Goal: Task Accomplishment & Management: Manage account settings

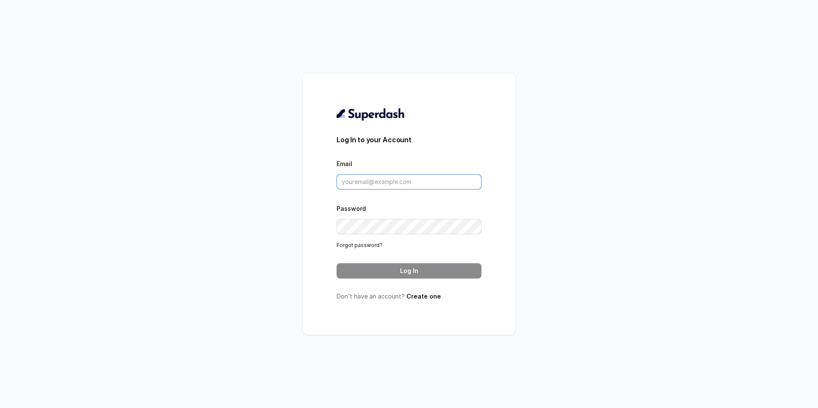
click at [374, 176] on input "Email" at bounding box center [408, 181] width 145 height 15
type input "swapnil.agarwal@leapfinance.com"
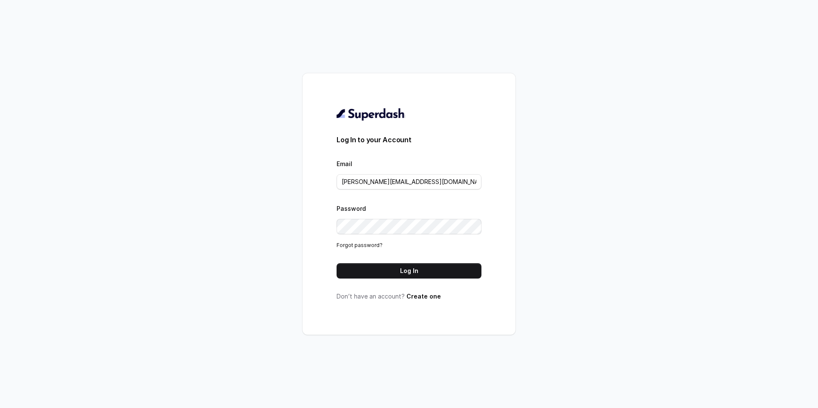
click at [418, 278] on div "Log In to your Account Email swapnil.agarwal@leapfinance.com Password Forgot pa…" at bounding box center [408, 203] width 145 height 193
click at [416, 273] on button "Log In" at bounding box center [408, 270] width 145 height 15
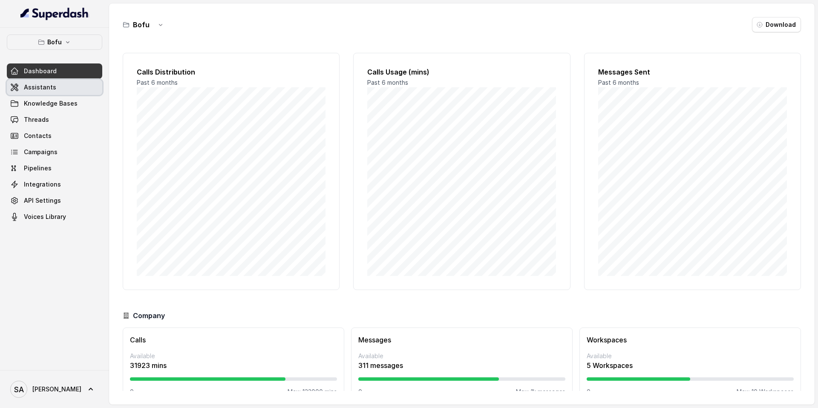
click at [25, 89] on span "Assistants" at bounding box center [40, 87] width 32 height 9
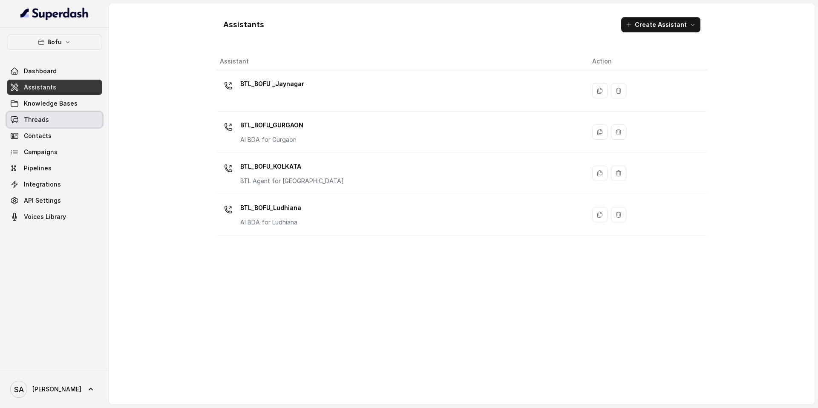
click at [45, 123] on span "Threads" at bounding box center [36, 119] width 25 height 9
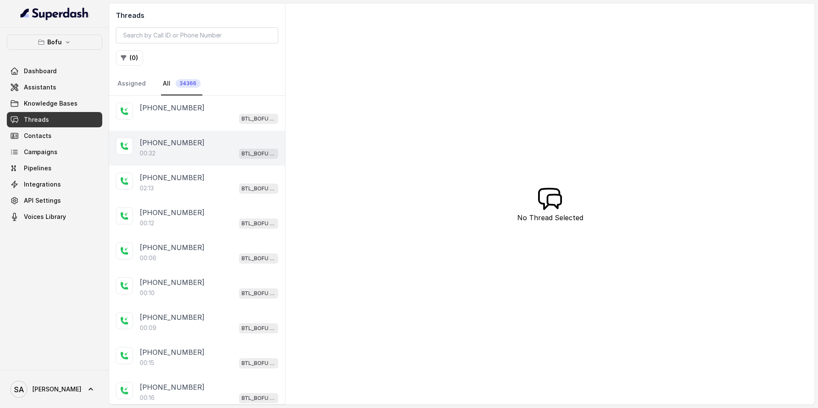
click at [176, 142] on p "[PHONE_NUMBER]" at bounding box center [172, 143] width 65 height 10
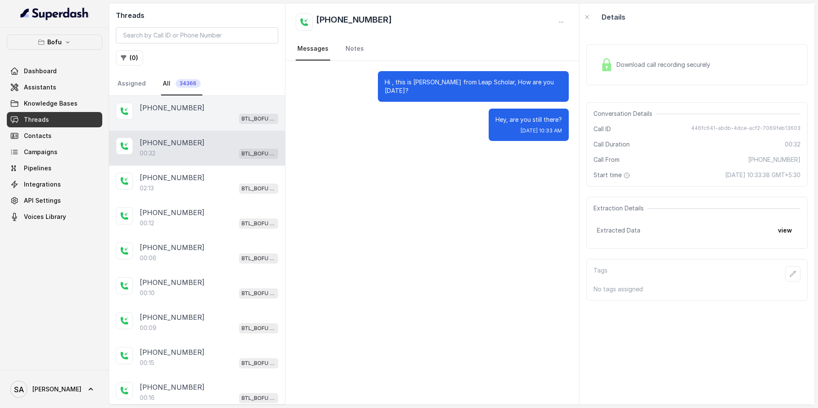
click at [183, 114] on div "BTL_BOFU _Jaynagar" at bounding box center [209, 118] width 138 height 11
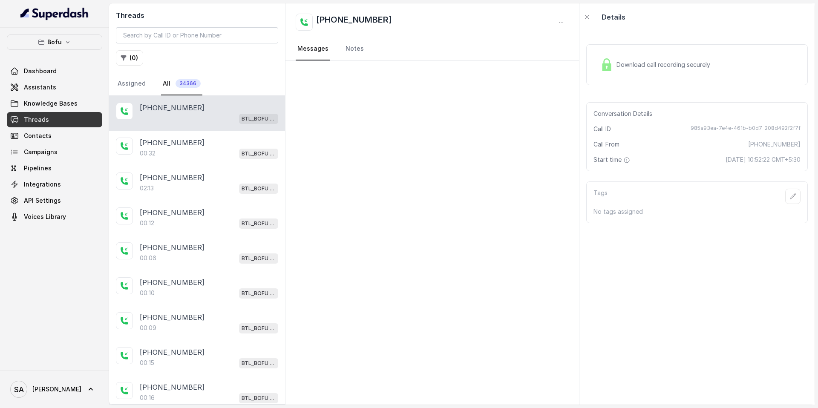
click at [255, 17] on h2 "Threads" at bounding box center [197, 15] width 162 height 10
click at [185, 33] on input "search" at bounding box center [197, 35] width 162 height 16
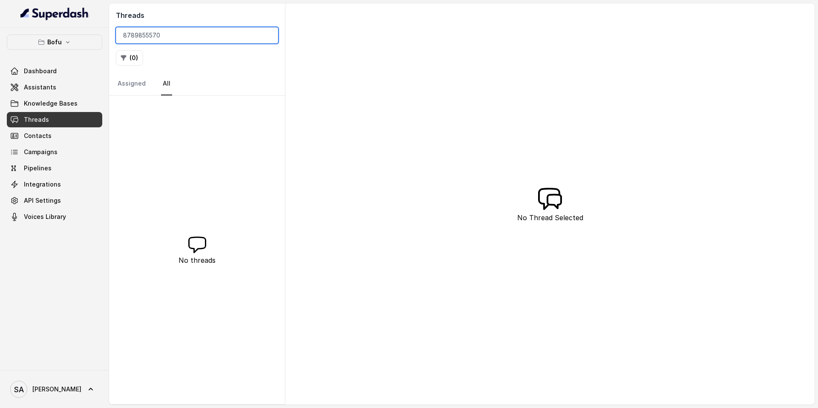
type input "8789855570"
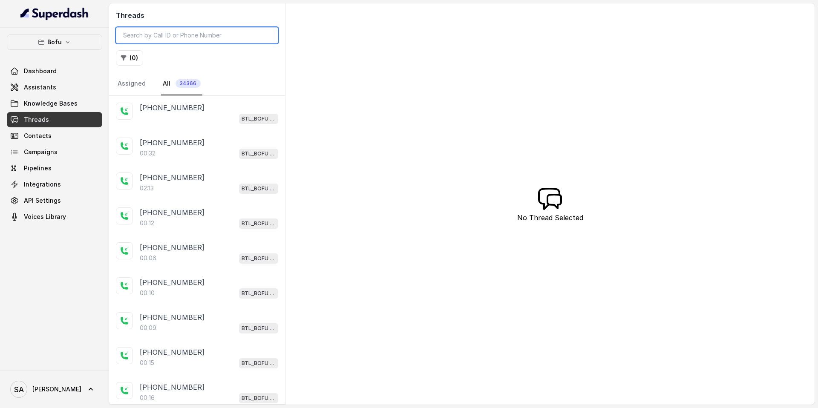
click at [175, 37] on input "search" at bounding box center [197, 35] width 162 height 16
paste input "8789855570"
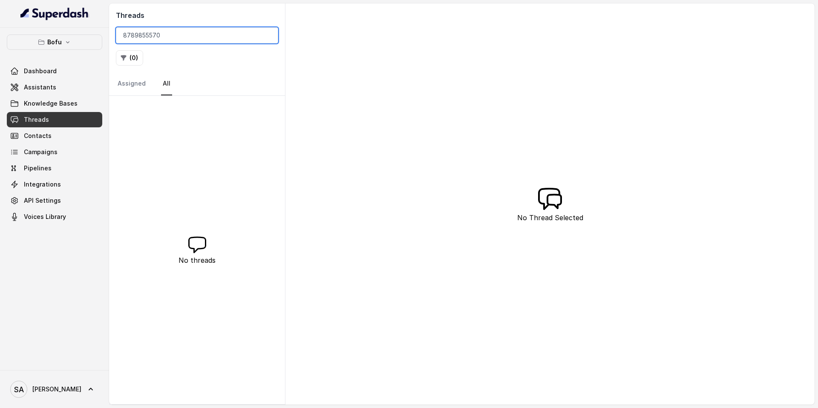
type input "8789855570"
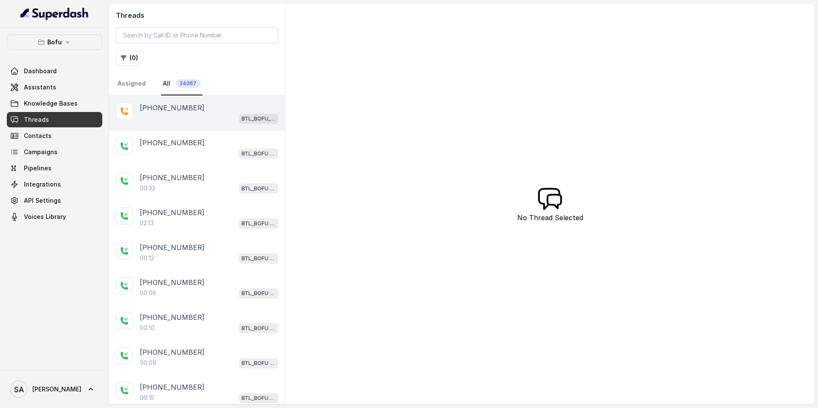
click at [184, 108] on p "[PHONE_NUMBER]" at bounding box center [172, 108] width 65 height 10
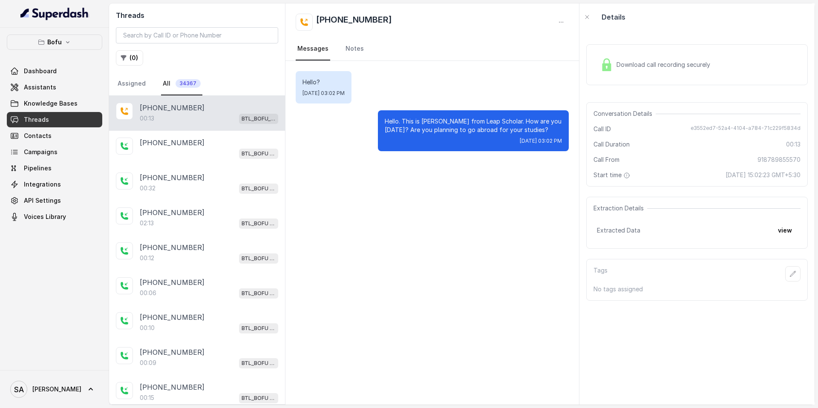
click at [668, 62] on span "Download call recording securely" at bounding box center [664, 64] width 97 height 9
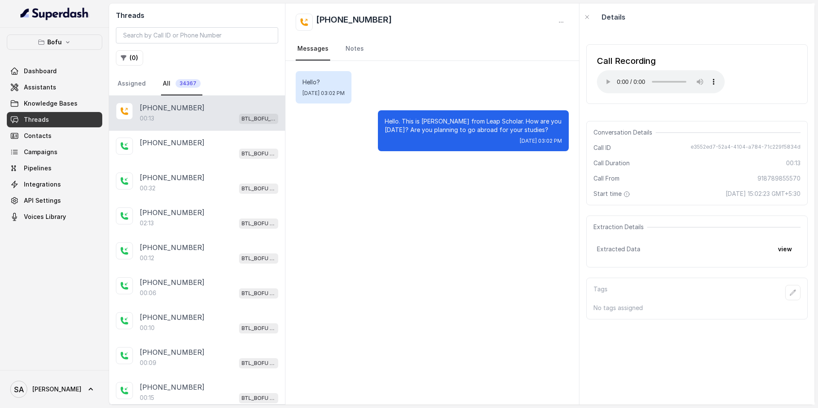
click at [368, 200] on div "Hello? [DATE] 03:02 PM Hello. This is [PERSON_NAME] from Leap Scholar. How are …" at bounding box center [431, 233] width 293 height 344
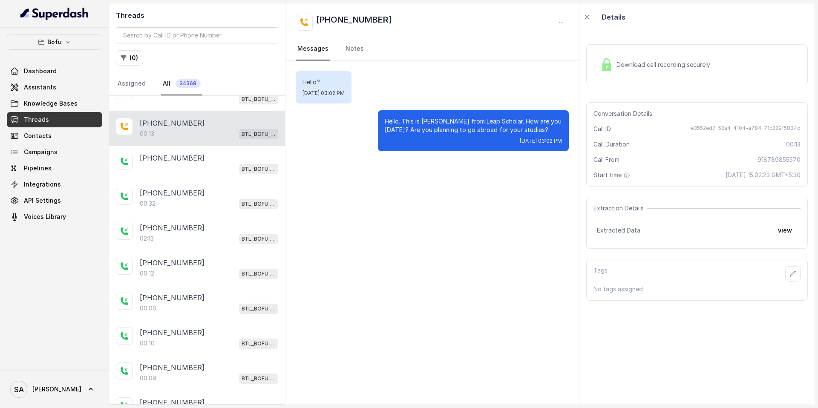
scroll to position [31, 0]
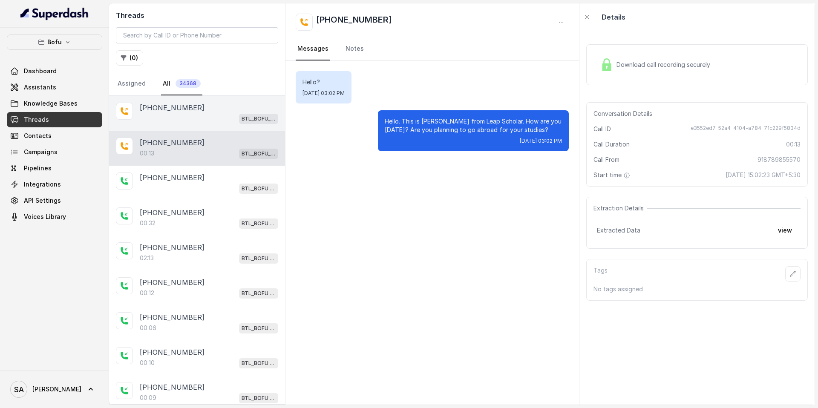
click at [171, 112] on p "[PHONE_NUMBER]" at bounding box center [172, 108] width 65 height 10
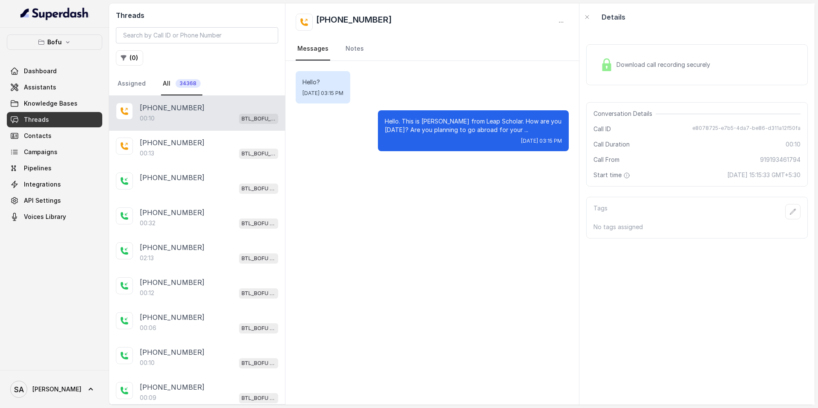
click at [200, 119] on div "00:10 BTL_BOFU_KOLKATA" at bounding box center [209, 118] width 138 height 11
click at [187, 115] on div "00:10 BTL_BOFU_KOLKATA" at bounding box center [209, 118] width 138 height 11
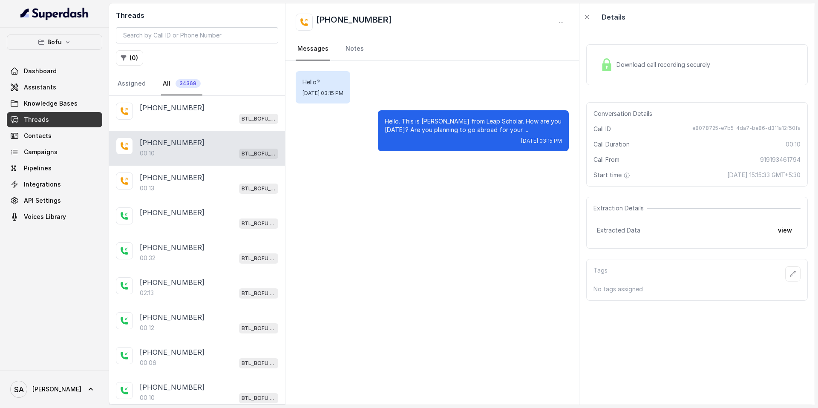
scroll to position [34, 0]
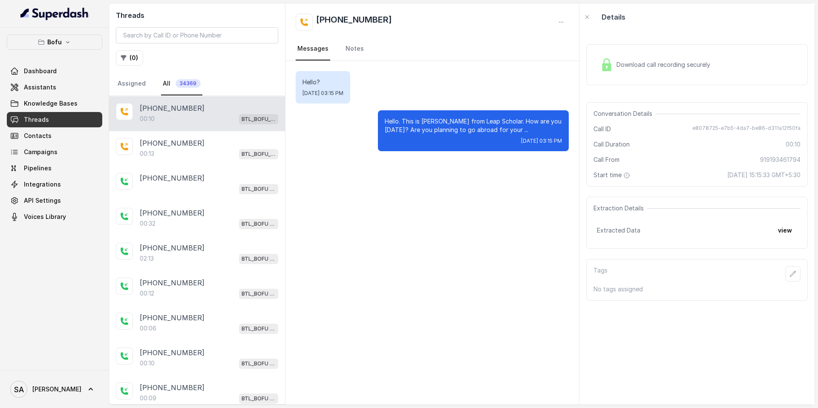
click at [199, 109] on div "[PHONE_NUMBER]" at bounding box center [209, 108] width 138 height 10
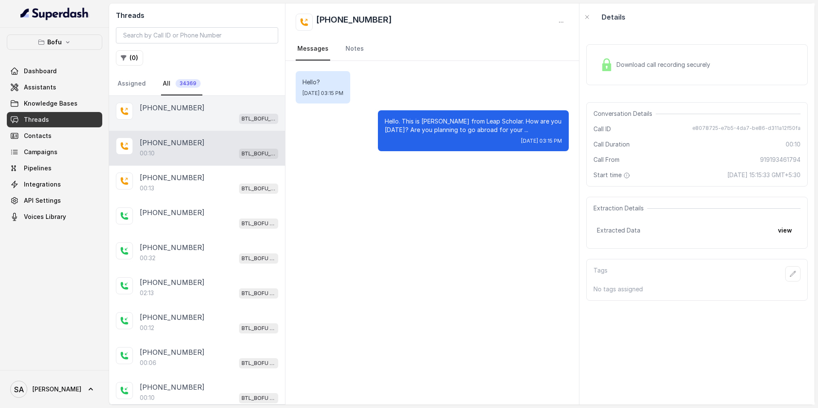
click at [177, 116] on div "BTL_BOFU_KOLKATA" at bounding box center [209, 118] width 138 height 11
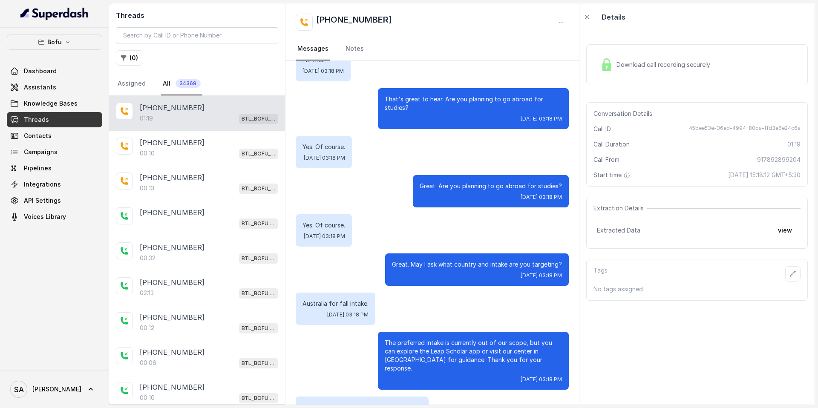
scroll to position [62, 0]
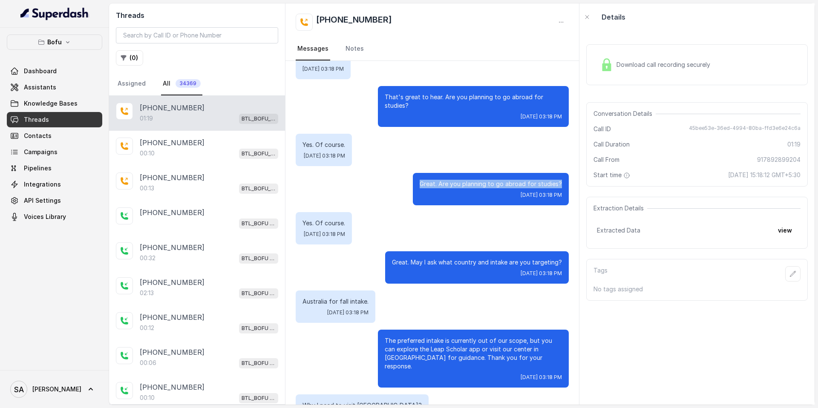
drag, startPoint x: 563, startPoint y: 176, endPoint x: 419, endPoint y: 177, distance: 144.4
click at [419, 177] on div "Great. Are you planning to go abroad for studies? Fri, Sep 12, 2025, 03:18 PM" at bounding box center [491, 189] width 156 height 32
copy p "Great. Are you planning to go abroad for studies?"
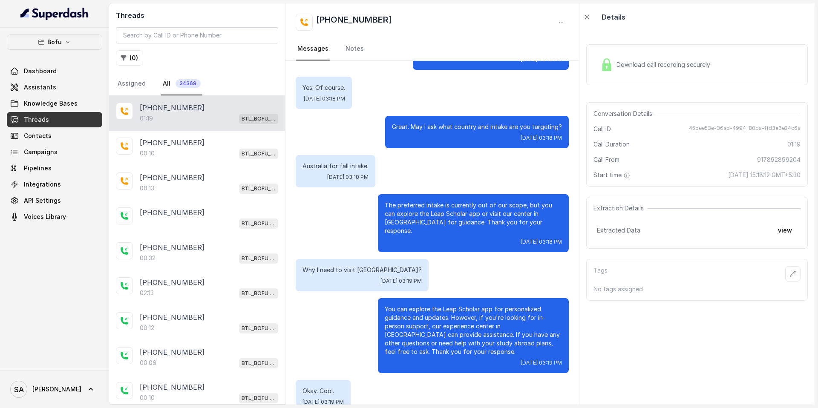
scroll to position [202, 0]
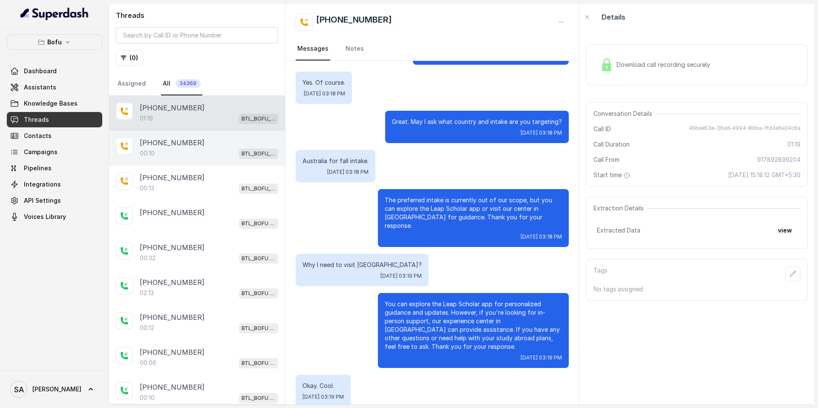
click at [169, 145] on p "[PHONE_NUMBER]" at bounding box center [172, 143] width 65 height 10
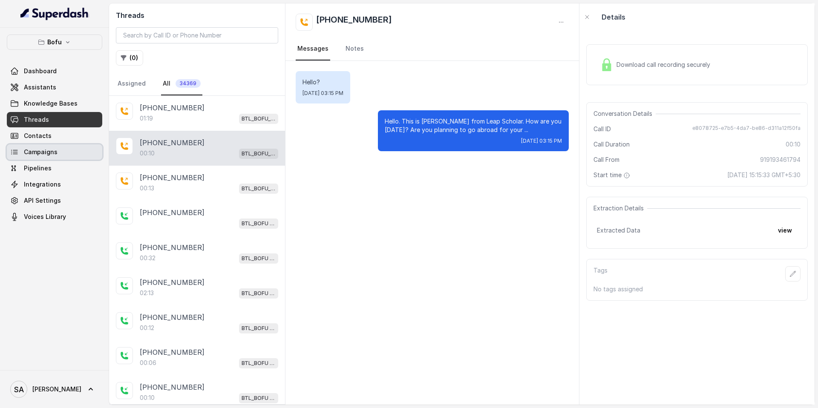
click at [62, 157] on link "Campaigns" at bounding box center [54, 151] width 95 height 15
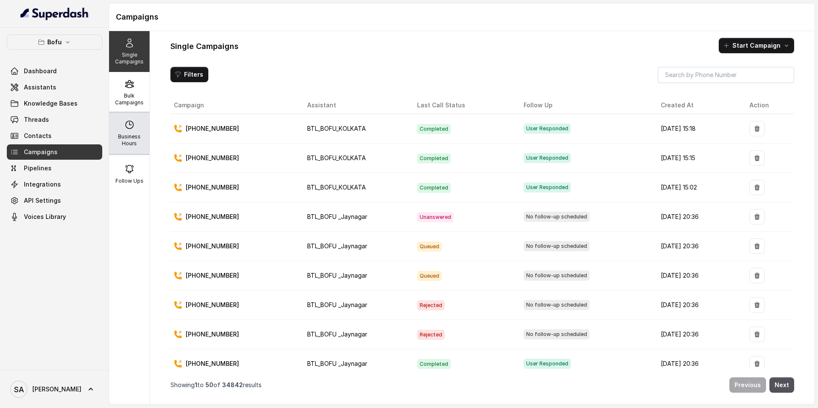
click at [138, 143] on p "Business Hours" at bounding box center [129, 140] width 34 height 14
select select "UTC"
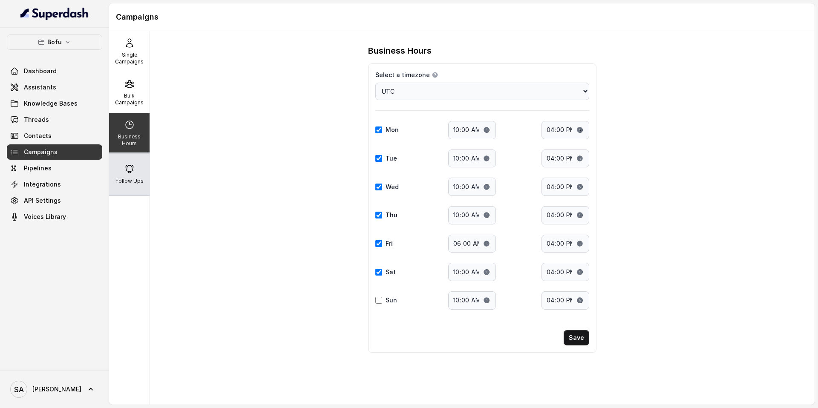
click at [131, 187] on div "Follow Ups" at bounding box center [129, 174] width 40 height 41
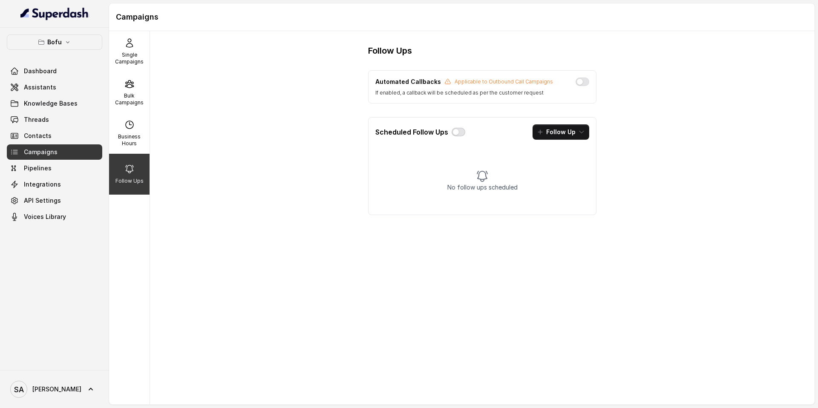
click at [456, 132] on button "button" at bounding box center [458, 132] width 14 height 9
click at [571, 130] on button "Follow Up" at bounding box center [560, 131] width 57 height 15
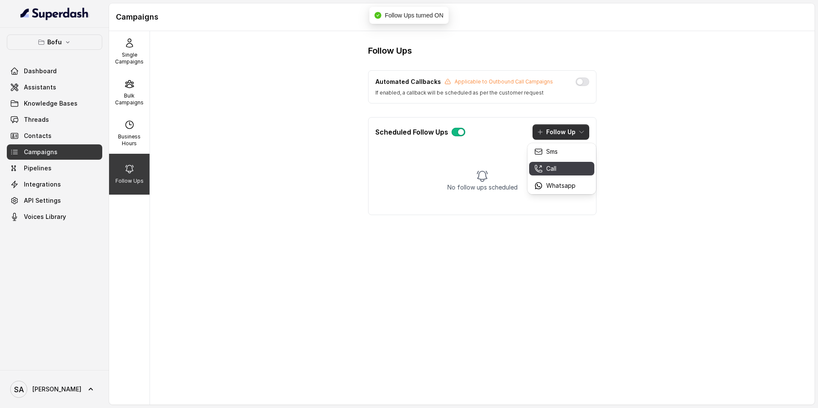
click at [571, 169] on div "Call" at bounding box center [554, 168] width 41 height 9
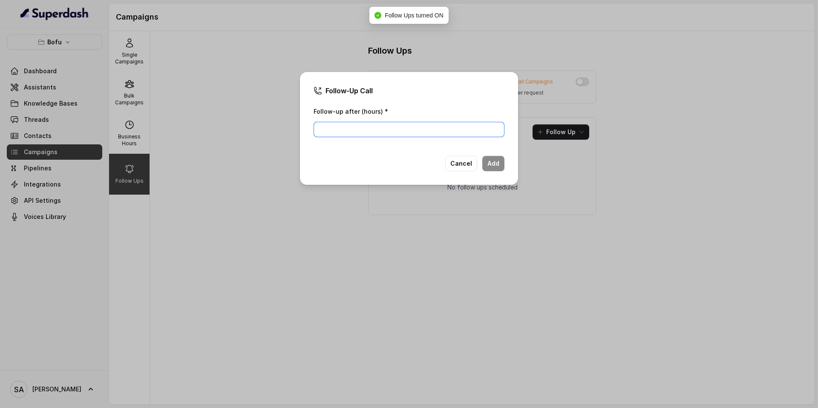
click at [427, 132] on input "Follow-up after (hours) *" at bounding box center [408, 129] width 191 height 15
type input "2"
click at [486, 166] on button "Add" at bounding box center [493, 163] width 22 height 15
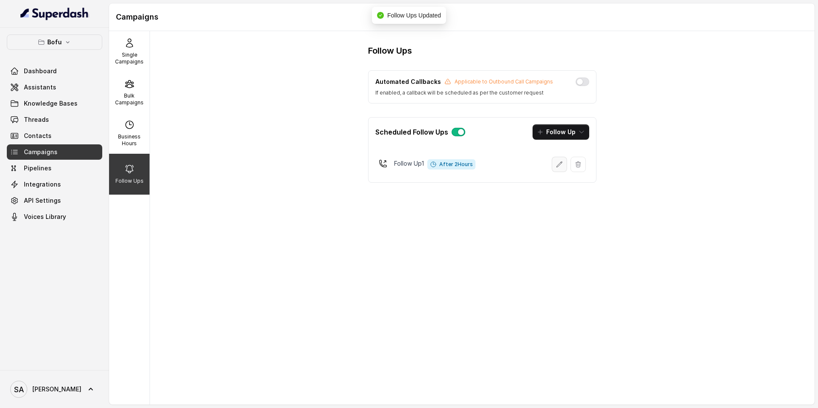
click at [563, 164] on button "button" at bounding box center [558, 164] width 15 height 15
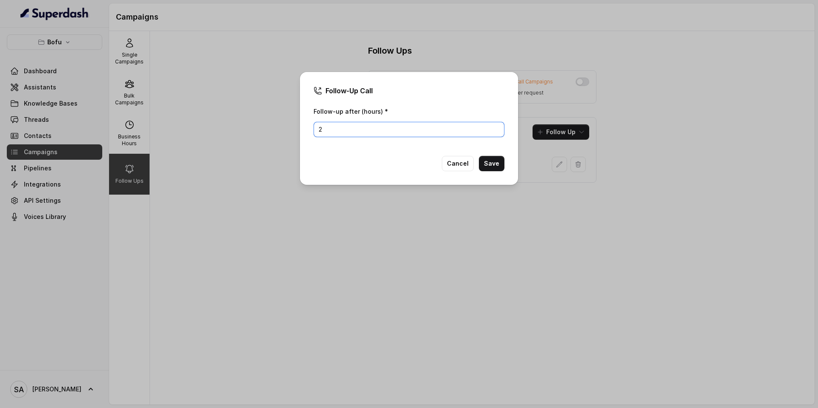
click at [353, 131] on input "2" at bounding box center [408, 129] width 191 height 15
type input "1"
click at [493, 165] on button "Save" at bounding box center [492, 163] width 26 height 15
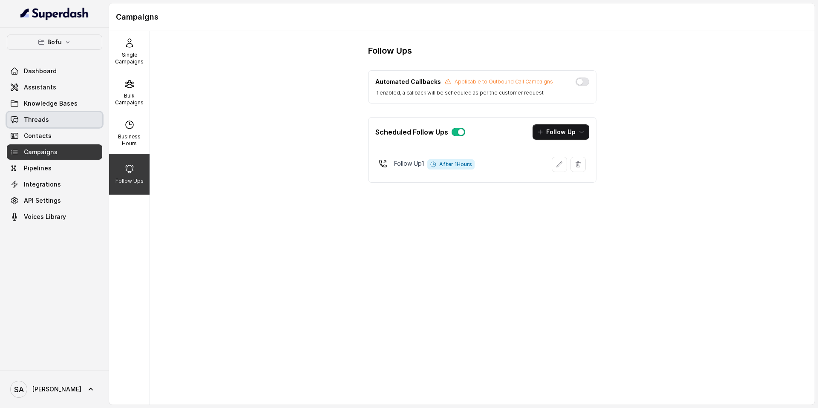
click at [31, 118] on span "Threads" at bounding box center [36, 119] width 25 height 9
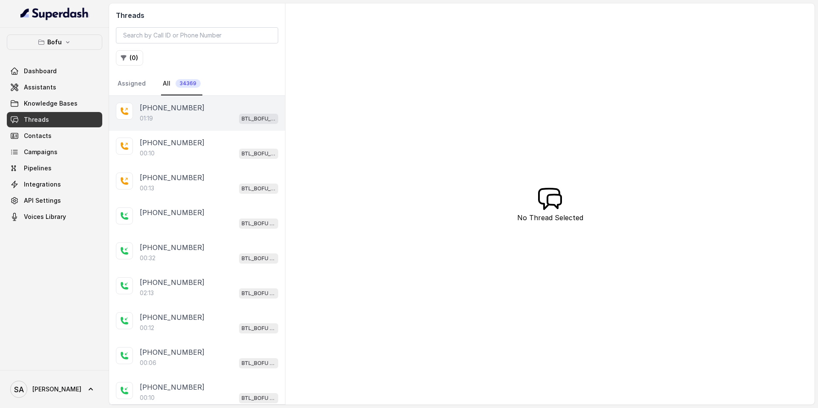
click at [195, 106] on div "[PHONE_NUMBER]" at bounding box center [209, 108] width 138 height 10
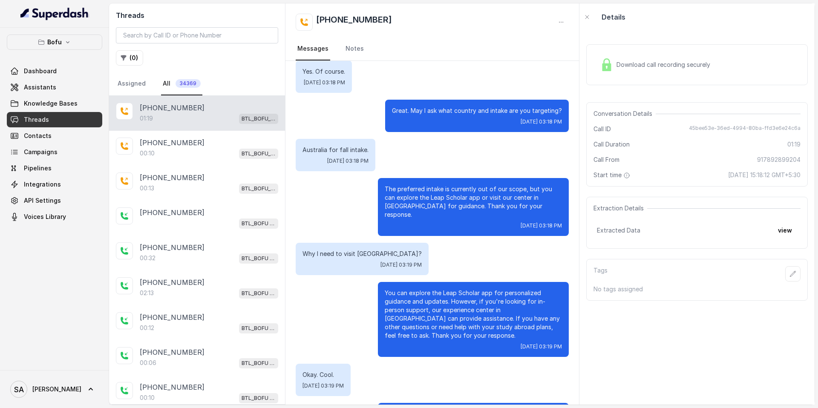
scroll to position [254, 0]
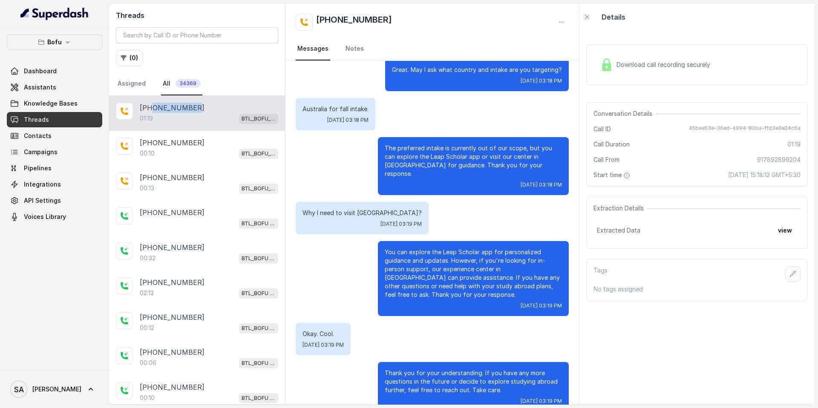
drag, startPoint x: 194, startPoint y: 109, endPoint x: 152, endPoint y: 108, distance: 42.2
click at [152, 108] on div "[PHONE_NUMBER]" at bounding box center [209, 108] width 138 height 10
